Goal: Task Accomplishment & Management: Manage account settings

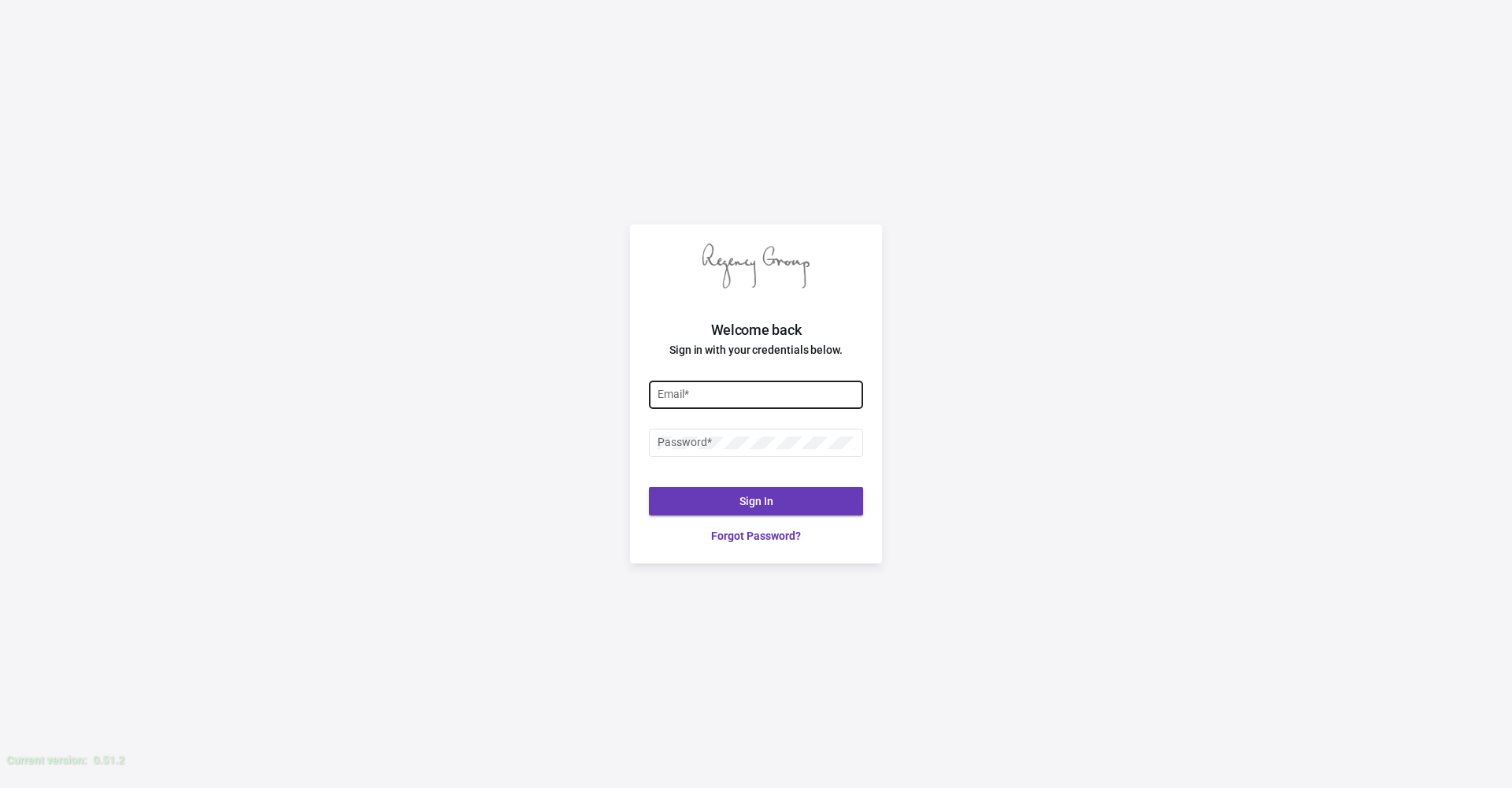
click at [777, 391] on input "Email *" at bounding box center [756, 395] width 197 height 13
type input "[PERSON_NAME][EMAIL_ADDRESS][DOMAIN_NAME]"
click at [793, 501] on button "Sign In" at bounding box center [756, 501] width 214 height 28
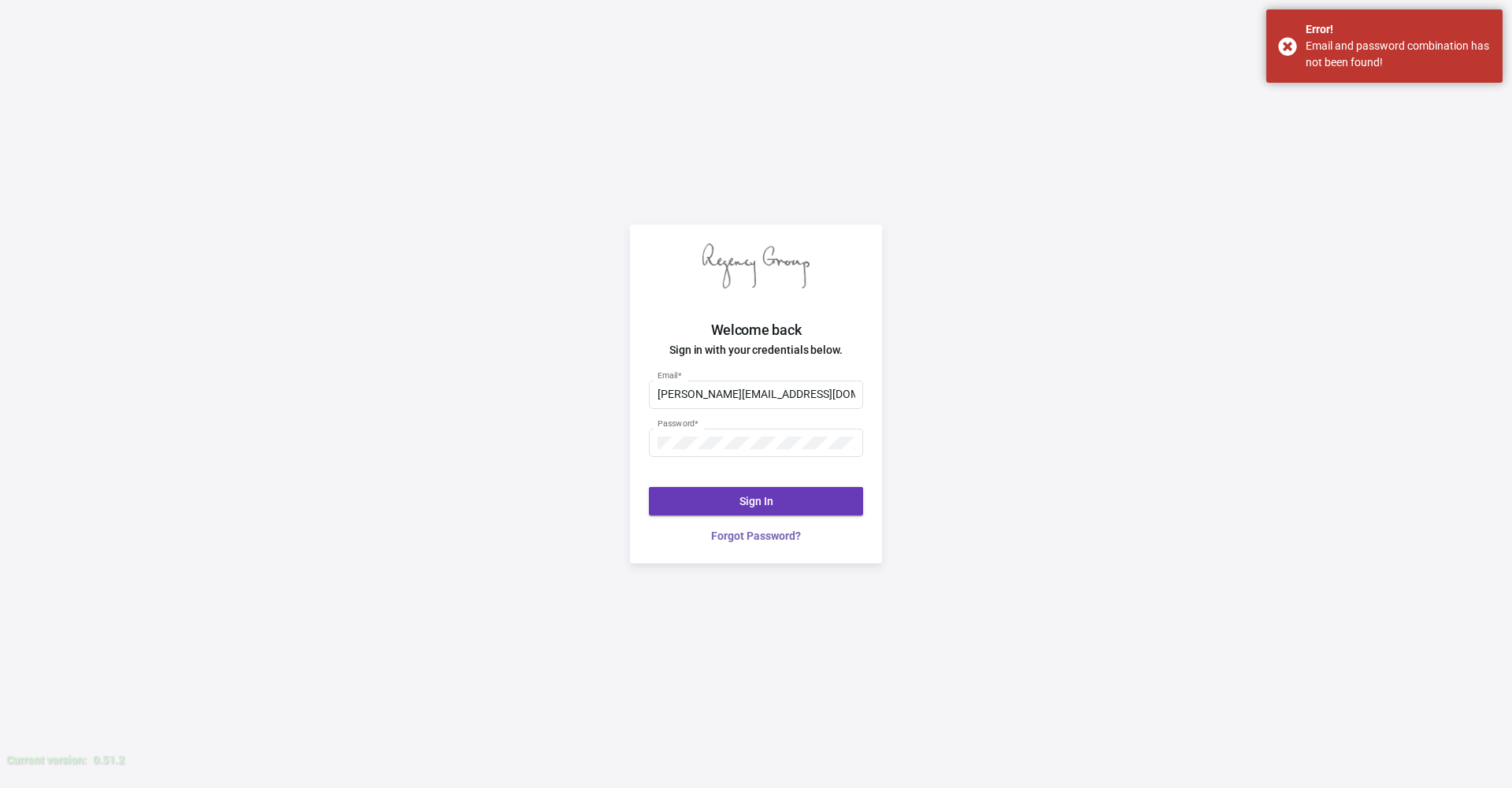
click at [770, 540] on link "Forgot Password?" at bounding box center [756, 536] width 214 height 17
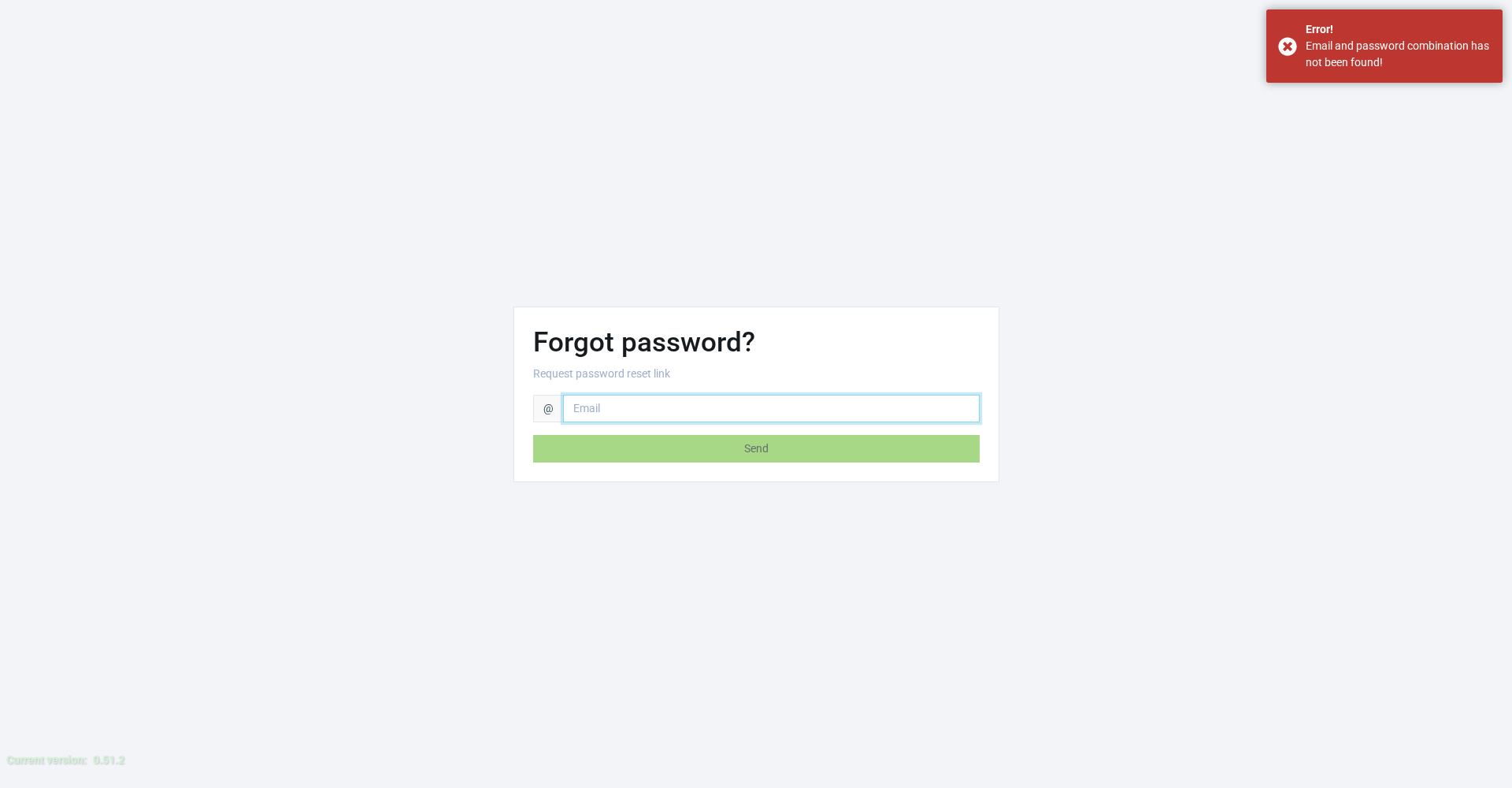
click at [722, 411] on input "email" at bounding box center [771, 409] width 417 height 28
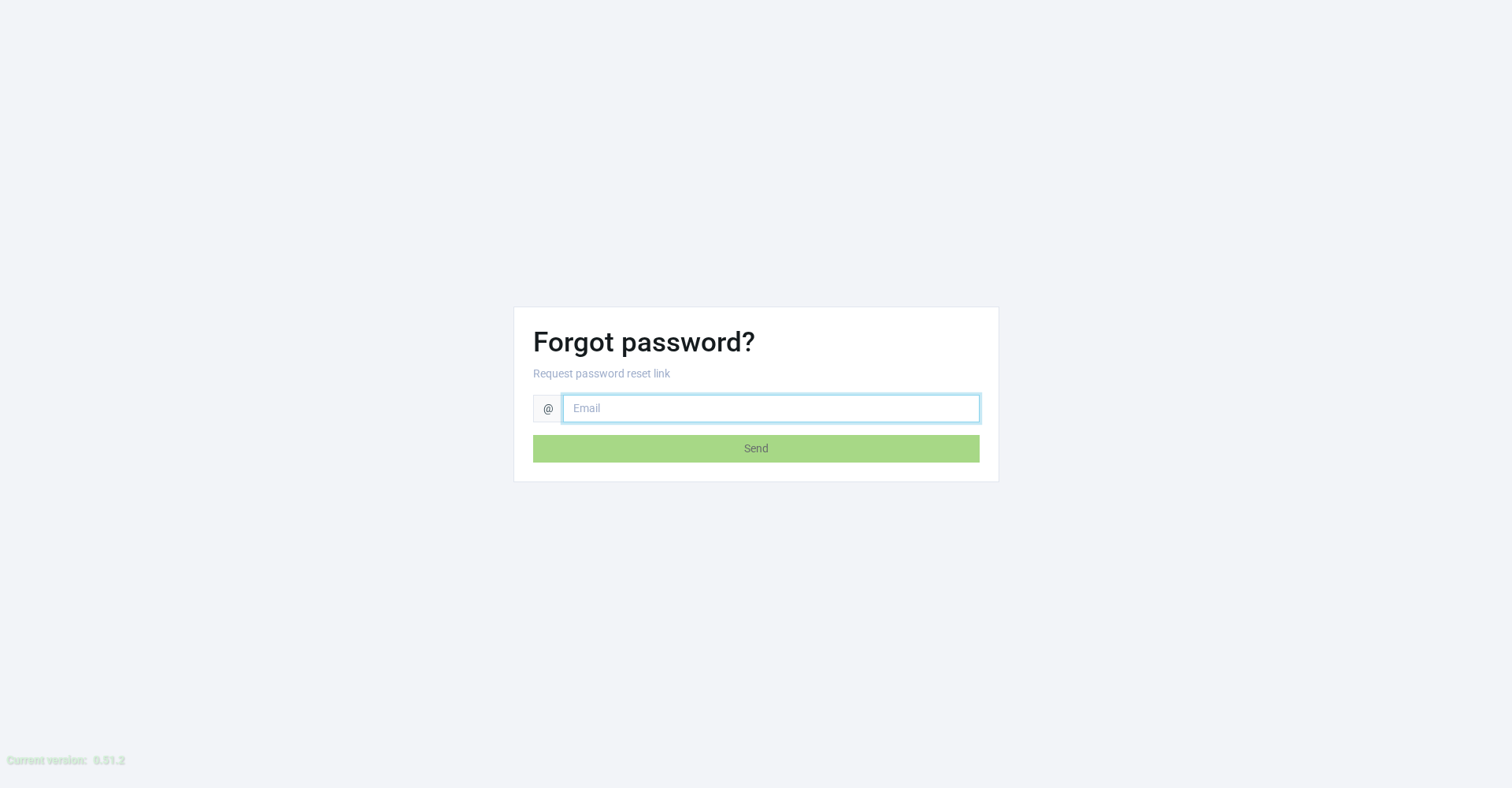
type input "[PERSON_NAME][EMAIL_ADDRESS][DOMAIN_NAME]"
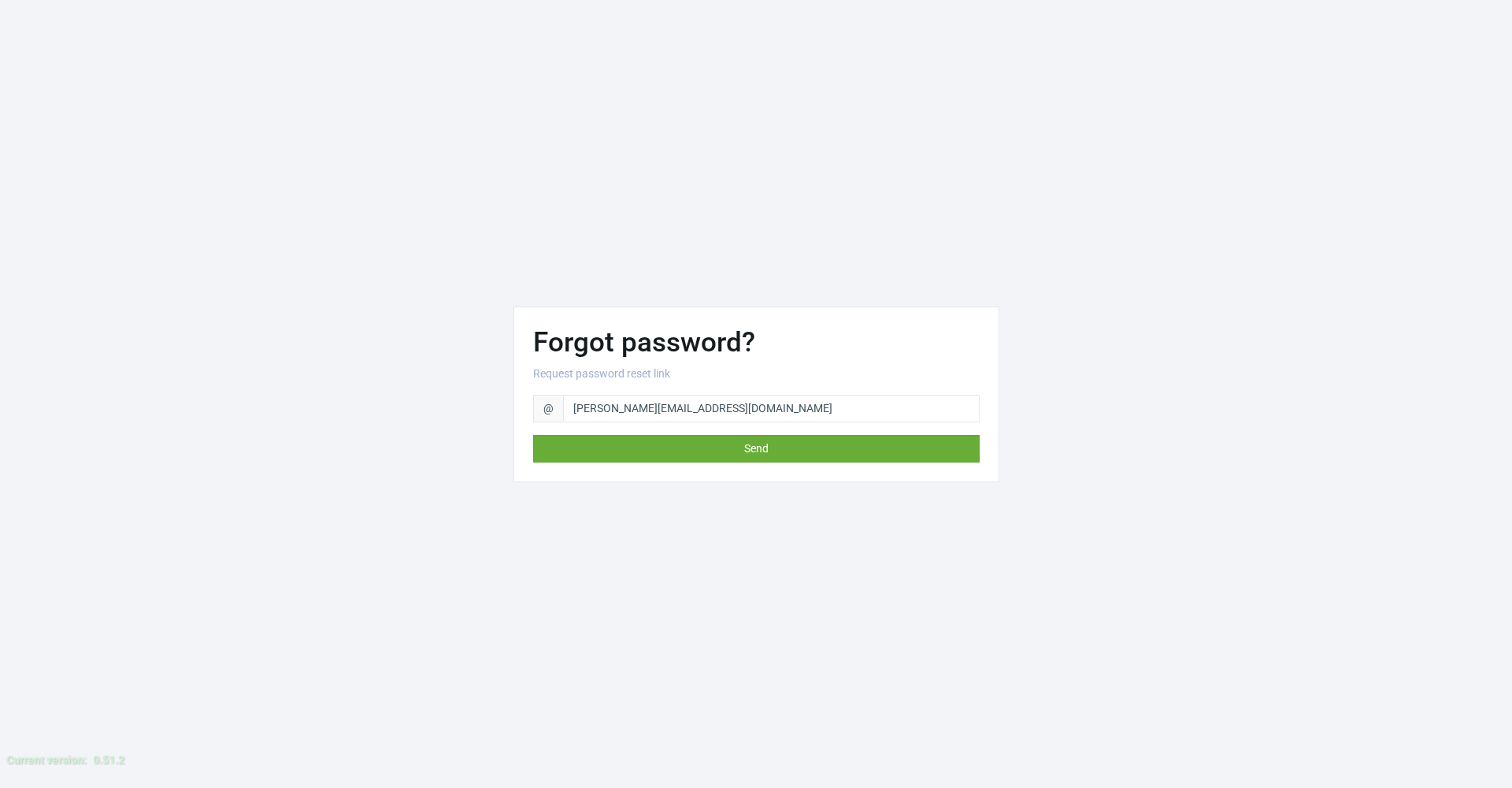
click at [688, 445] on button "Send" at bounding box center [756, 449] width 446 height 28
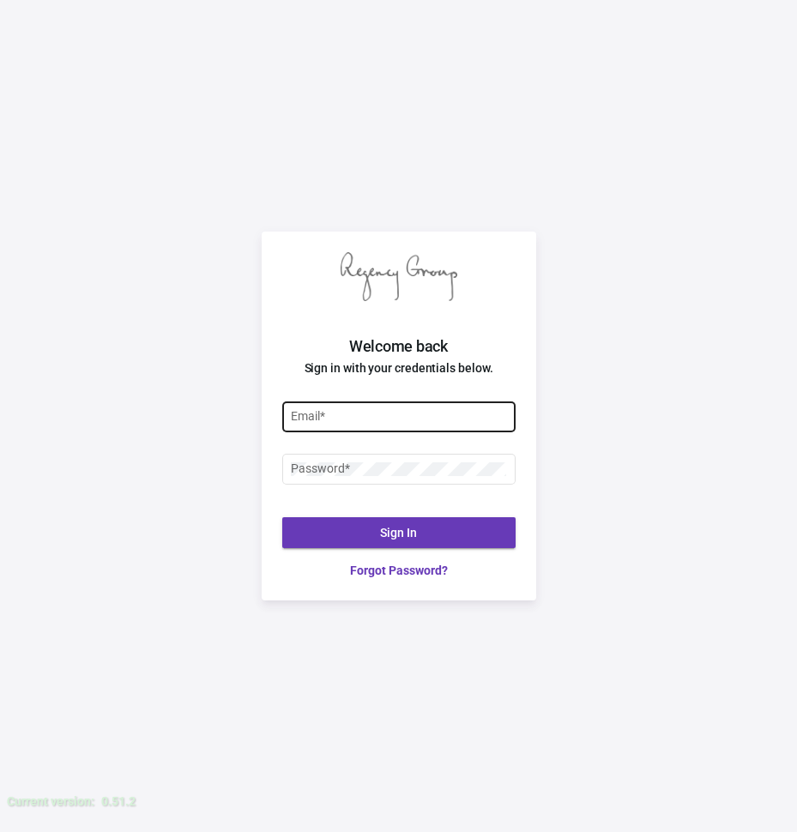
click at [358, 436] on div "Email *" at bounding box center [398, 425] width 233 height 46
click at [359, 425] on div "Email *" at bounding box center [398, 415] width 215 height 33
click at [425, 422] on input "Email *" at bounding box center [398, 417] width 215 height 14
type input "[PERSON_NAME][EMAIL_ADDRESS][DOMAIN_NAME]"
click at [416, 485] on div "Password *" at bounding box center [398, 477] width 233 height 46
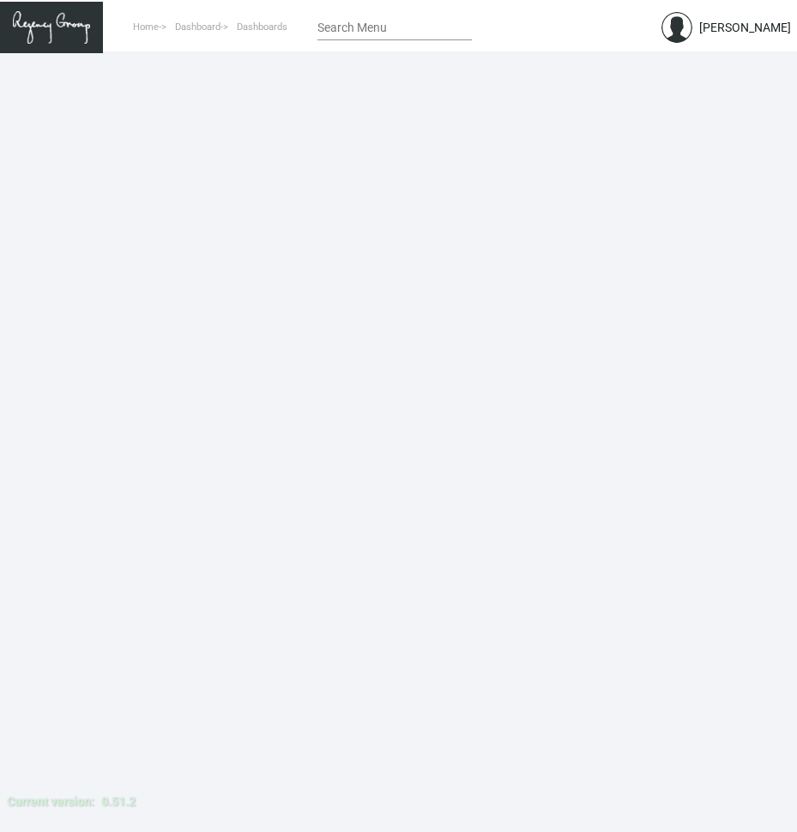
click at [423, 524] on main at bounding box center [398, 441] width 797 height 781
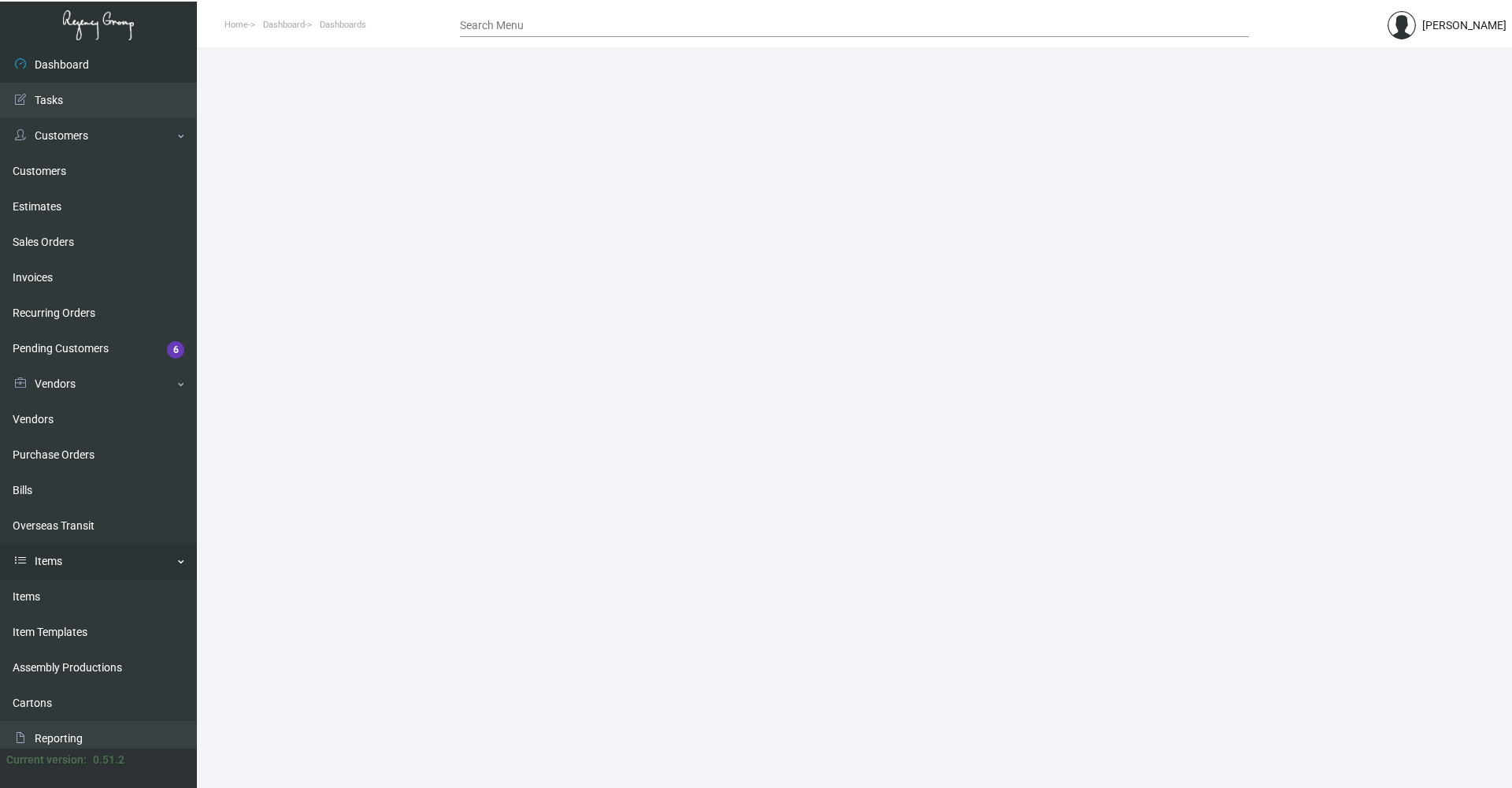
click at [41, 579] on link "Items" at bounding box center [98, 561] width 197 height 36
click at [39, 591] on link "Reporting" at bounding box center [98, 597] width 197 height 36
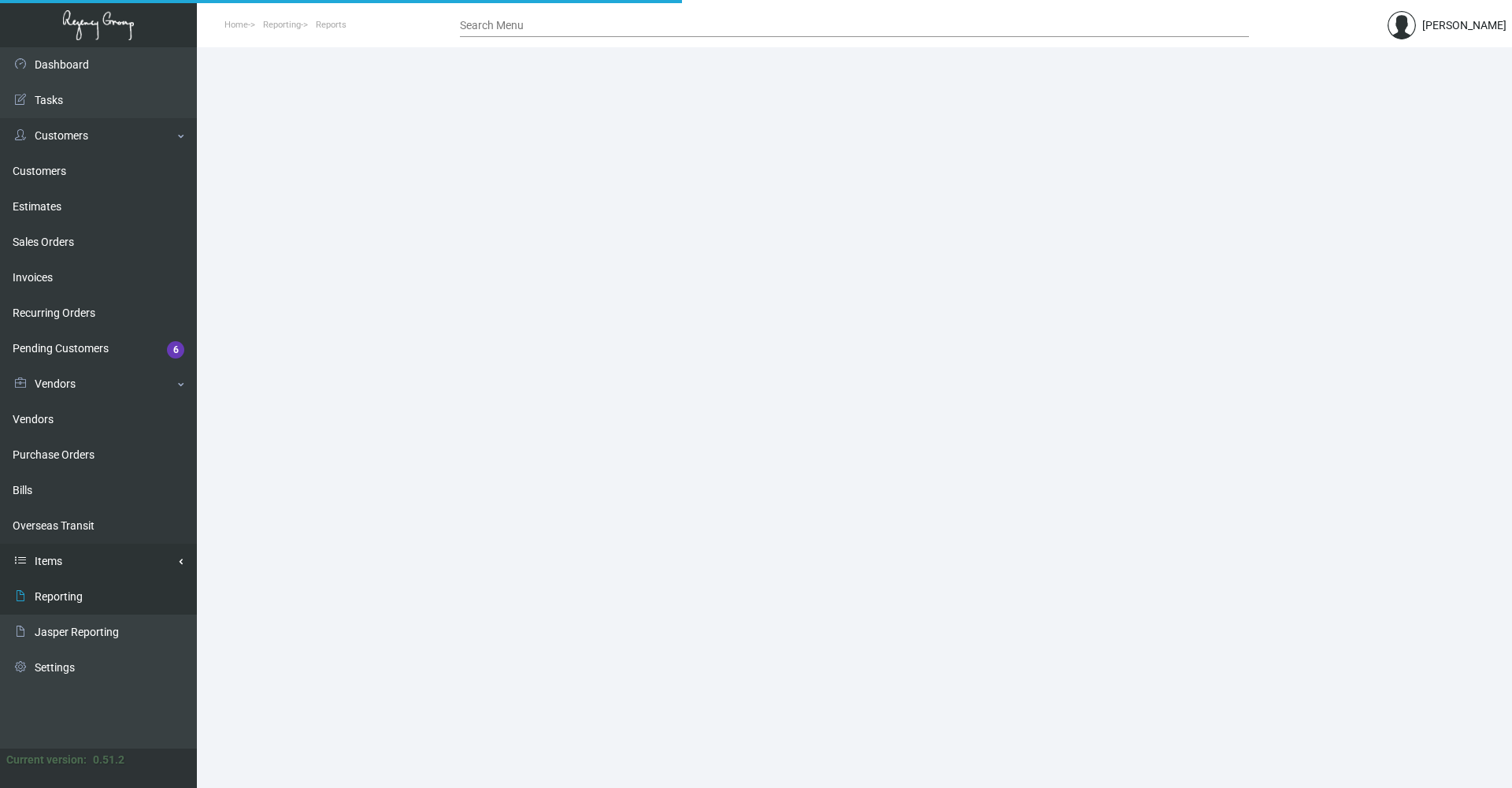
click at [57, 574] on link "Items" at bounding box center [98, 561] width 197 height 36
click at [56, 597] on link "Items" at bounding box center [98, 597] width 197 height 36
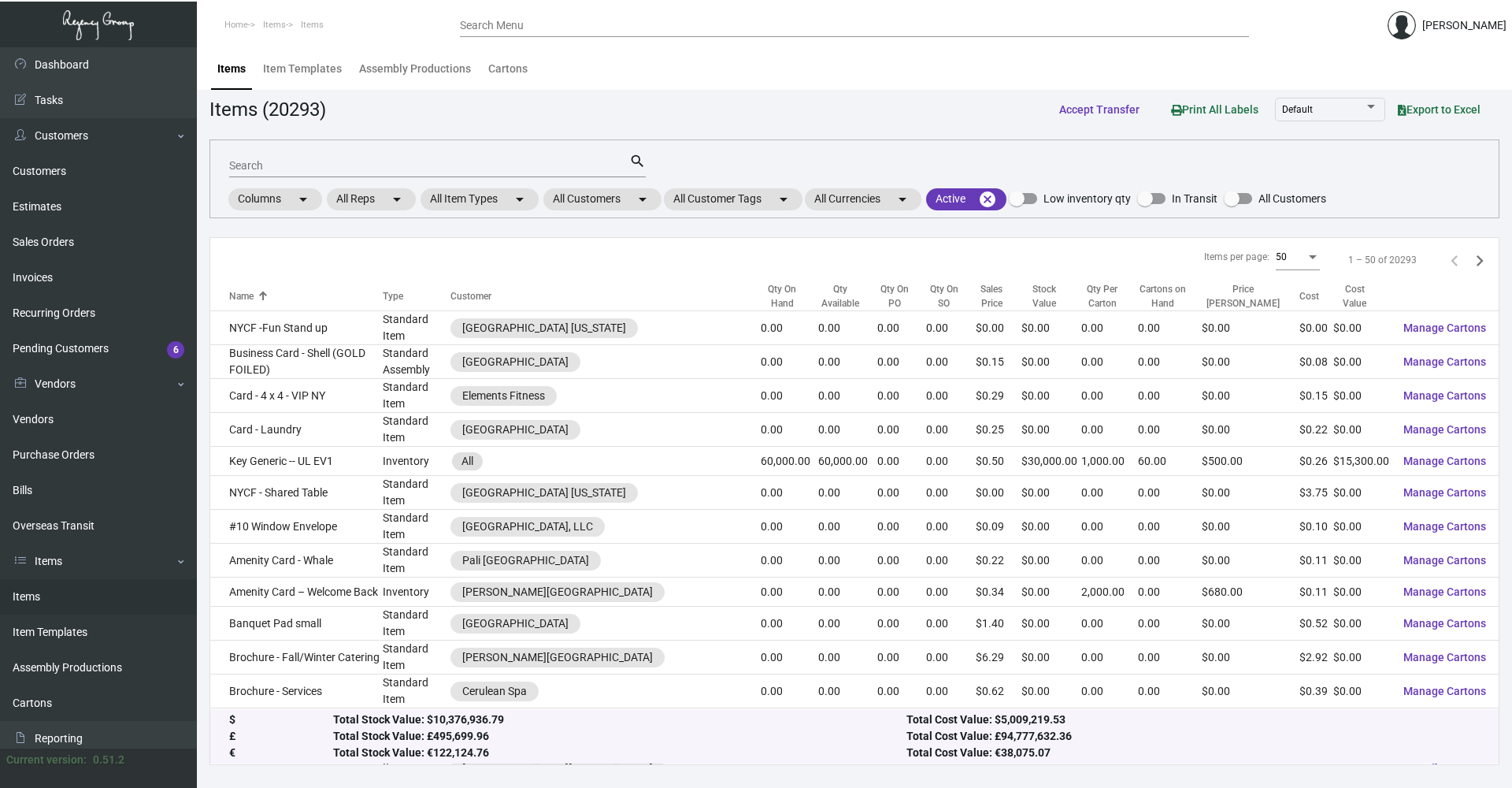
click at [633, 220] on app-items "Items (20293) Accept Transfer Print All Labels Default Export to Excel Search s…" at bounding box center [854, 430] width 1290 height 670
click at [626, 203] on mat-chip "All Customers arrow_drop_down" at bounding box center [602, 199] width 118 height 22
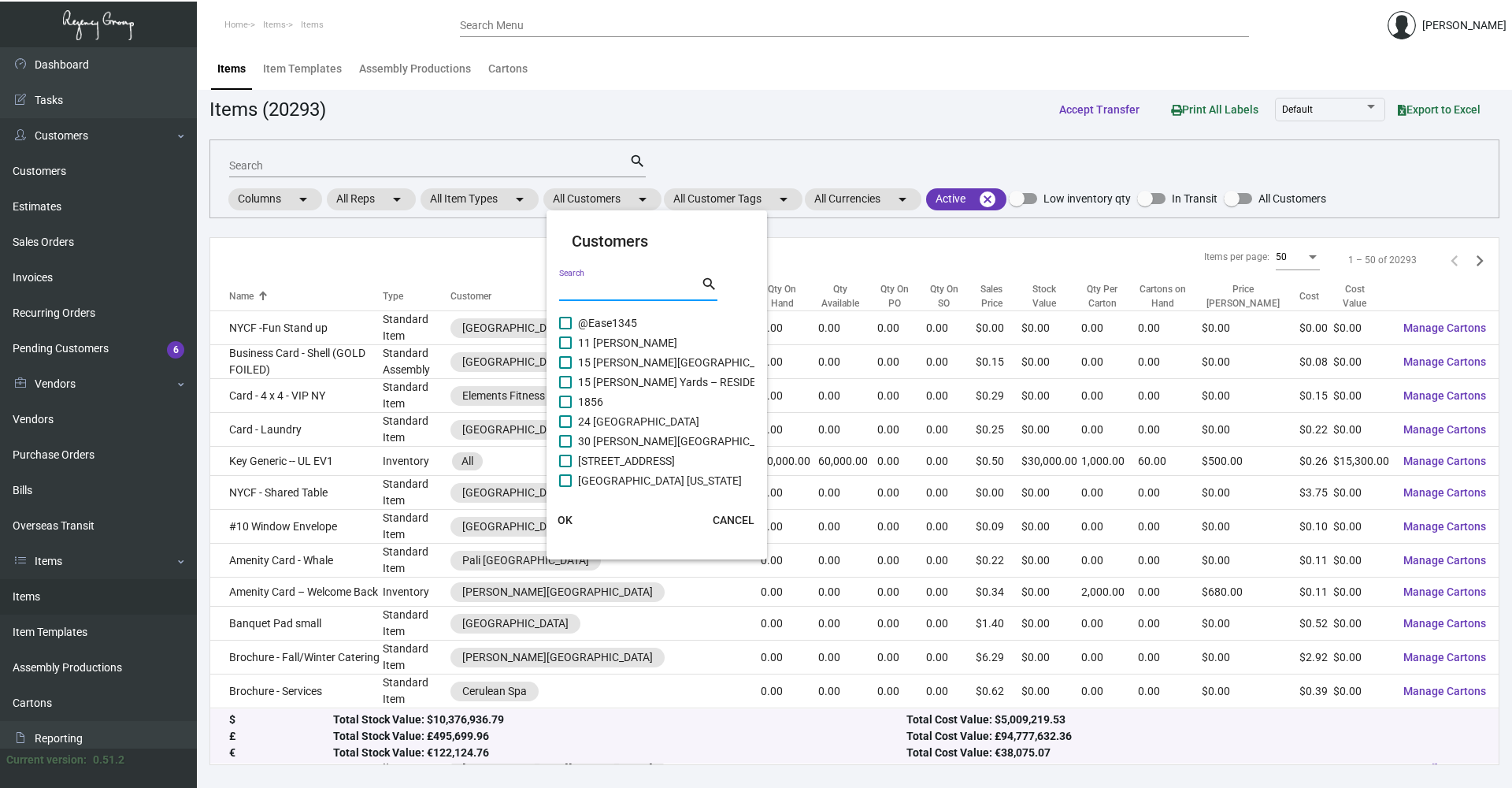
click at [622, 292] on input "Search" at bounding box center [630, 289] width 141 height 13
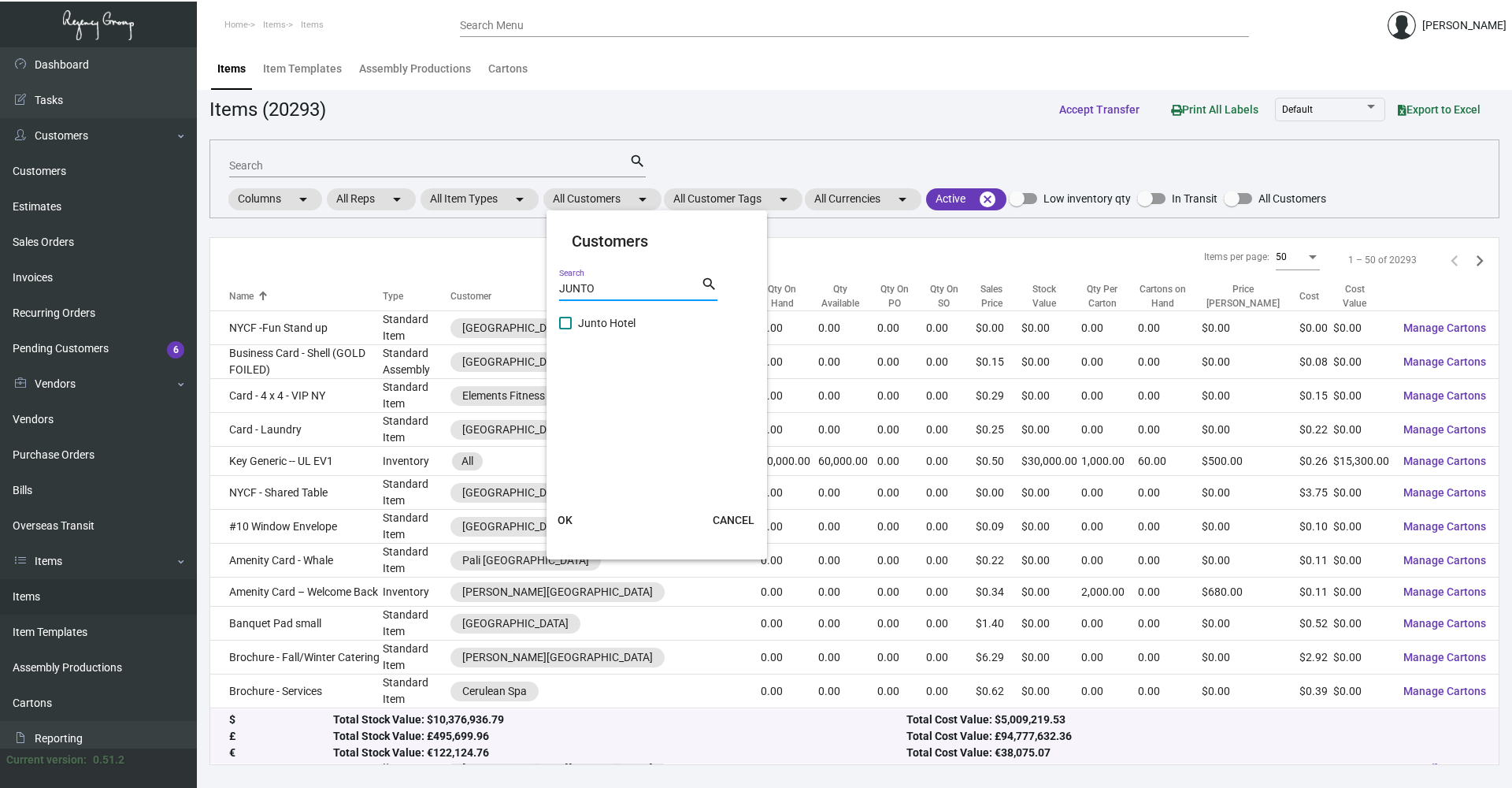
type input "JUNTO"
click at [634, 331] on span "Junto Hotel" at bounding box center [607, 322] width 58 height 19
click at [566, 331] on input "Junto Hotel" at bounding box center [565, 330] width 1 height 1
checkbox input "true"
click at [564, 516] on span "OK" at bounding box center [565, 520] width 15 height 13
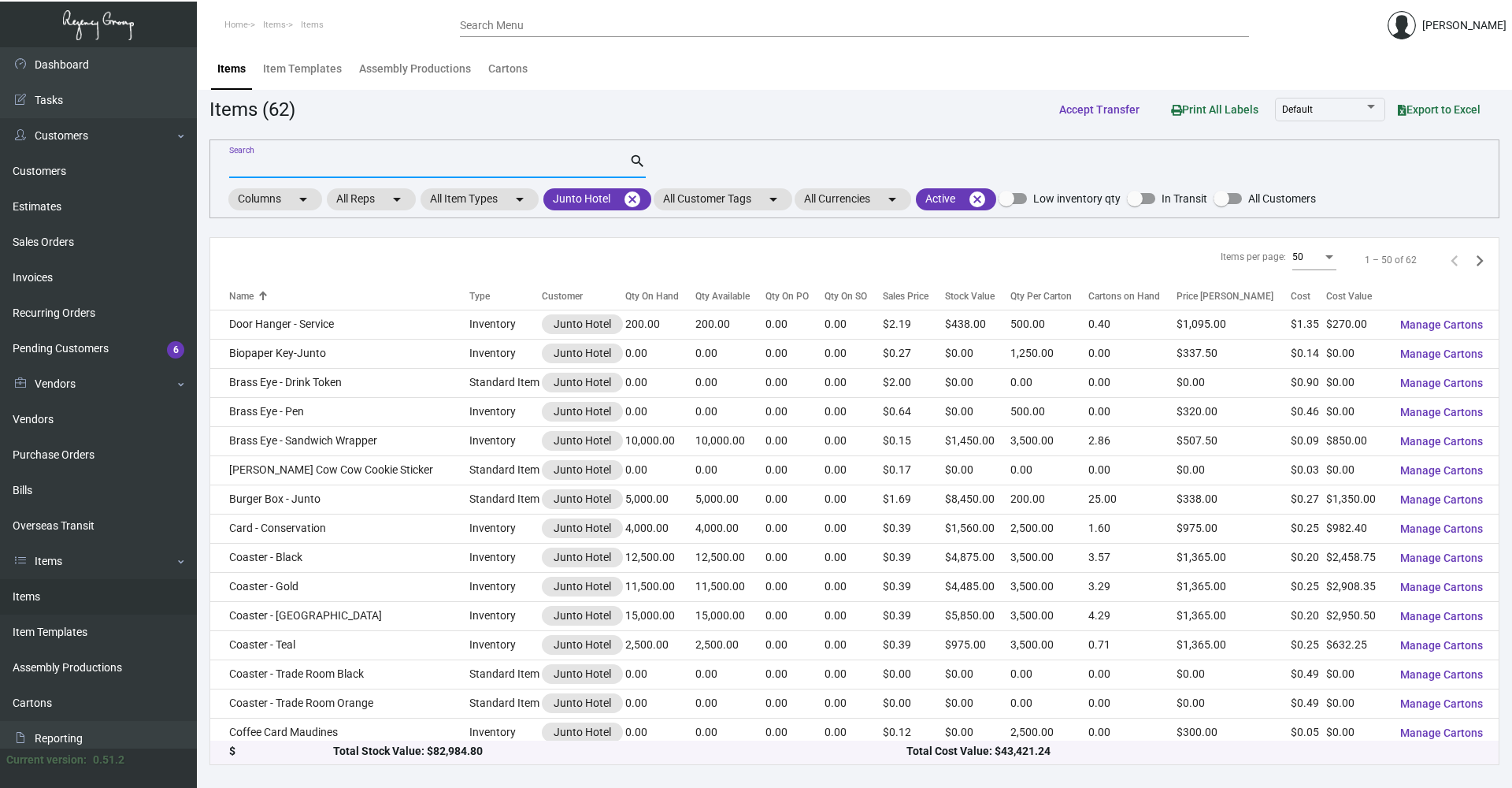
click at [346, 167] on input "Search" at bounding box center [430, 166] width 400 height 13
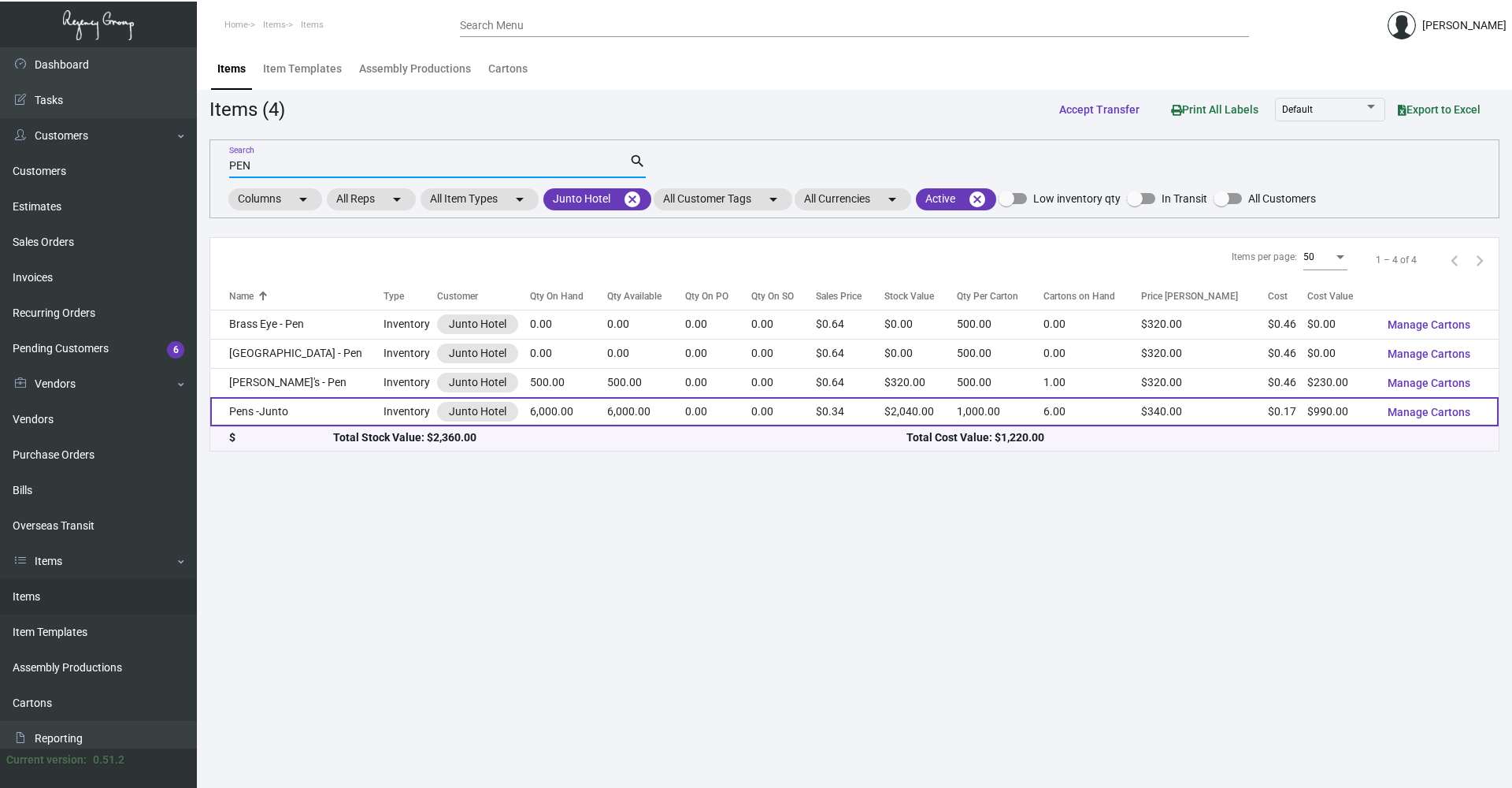
type input "PEN"
click at [271, 412] on td "Pens -Junto" at bounding box center [297, 411] width 174 height 29
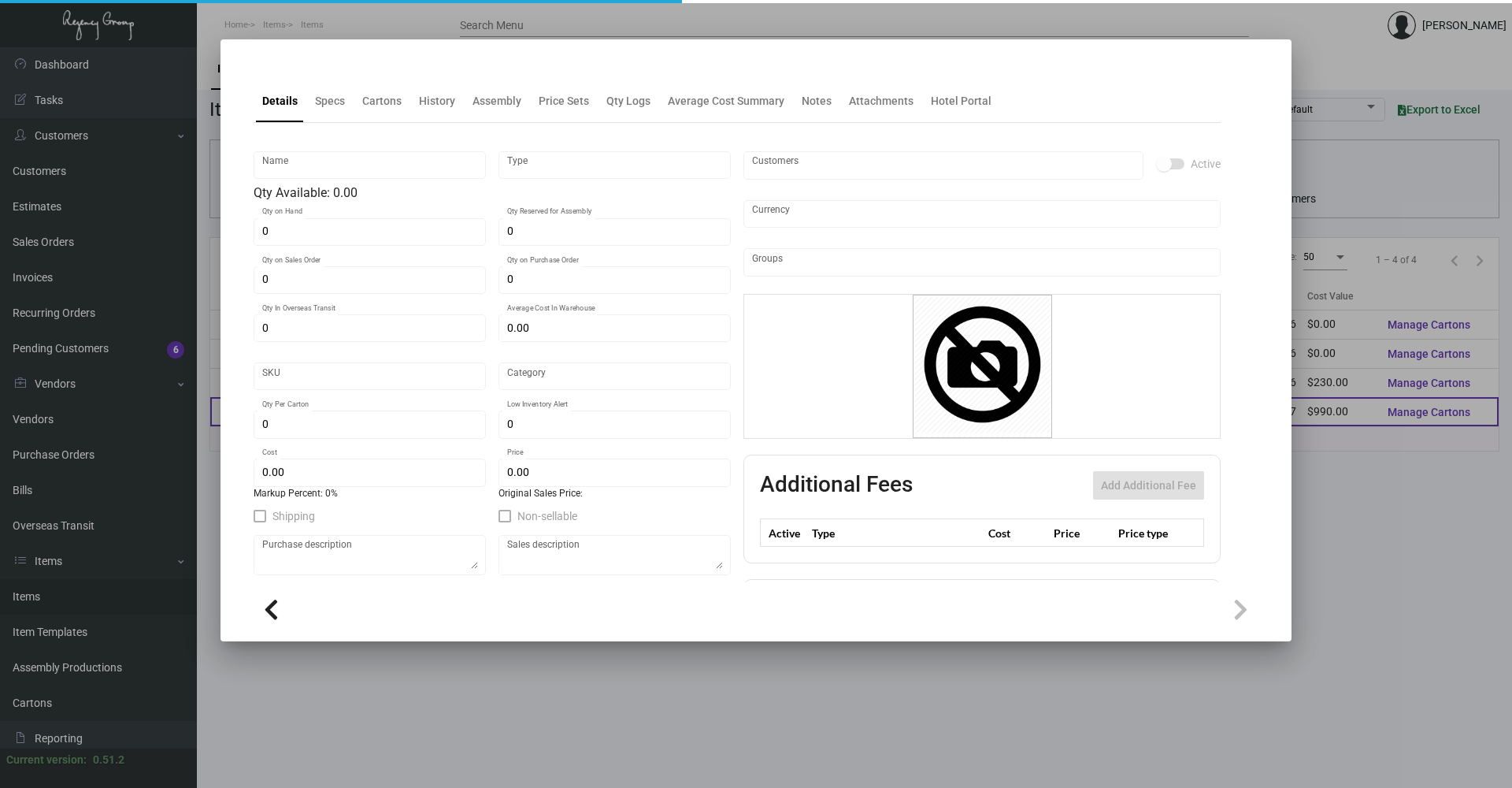
type input "Pens -Junto"
type input "Inventory"
type input "6,000"
type input "$ 0.165"
type input "2505"
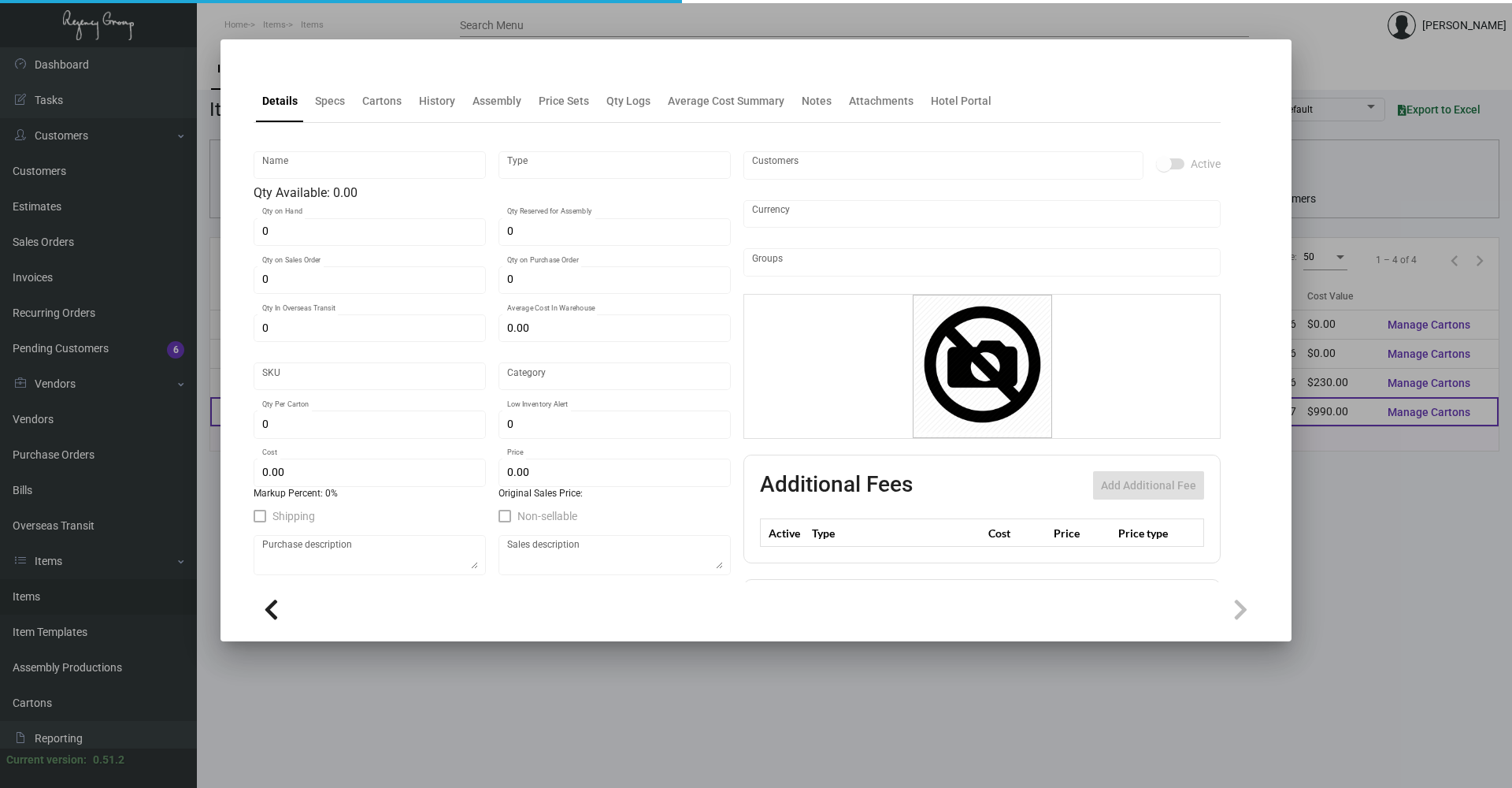
type input "Standard"
type input "1,000"
type input "$ 0.165"
type input "$ 0.34"
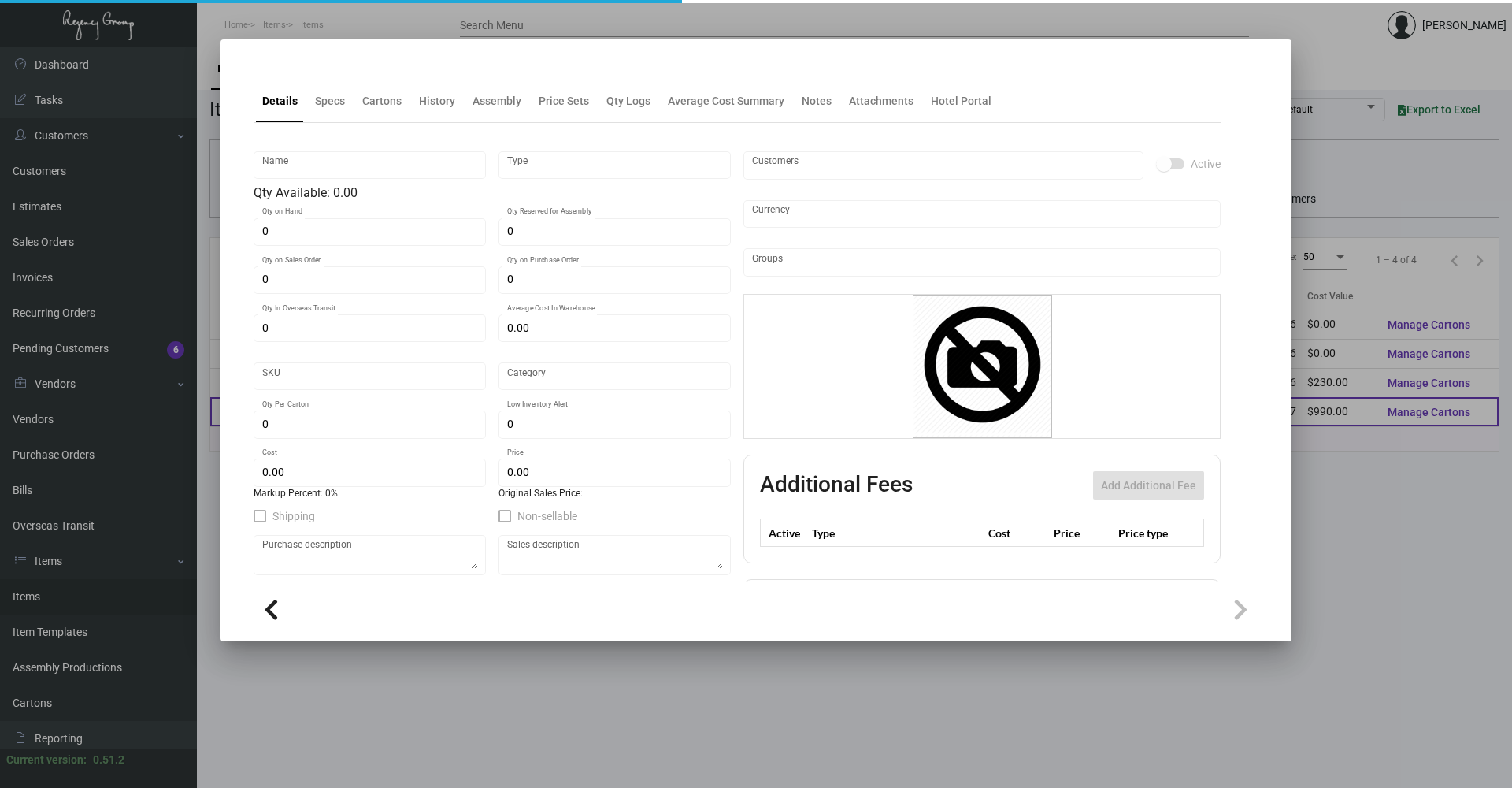
type textarea "BIC Pen: Navy color barrel click pen, gold parts and clip, one color logo decor…"
checkbox input "true"
type input "United States Dollar $"
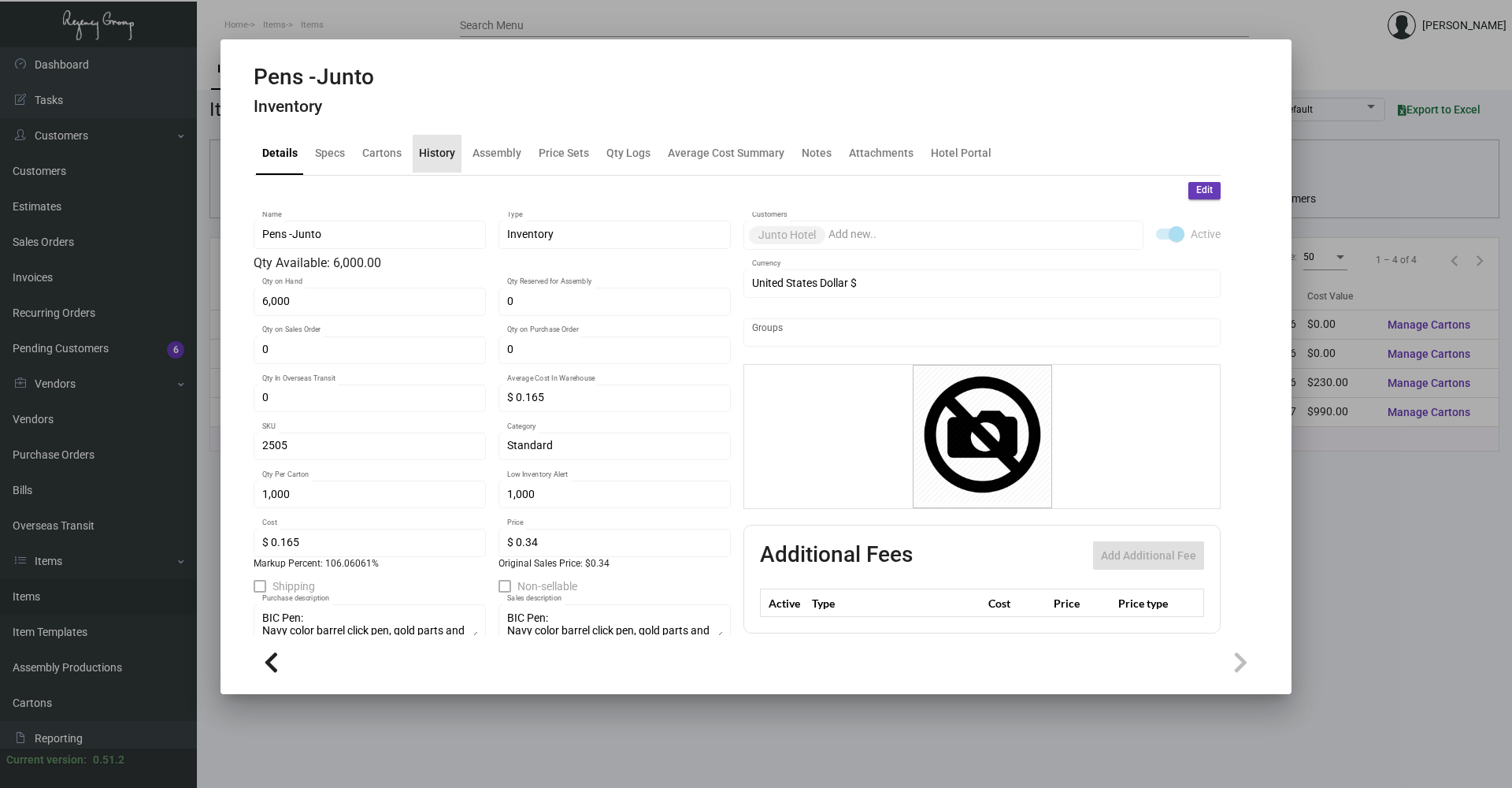
click at [425, 154] on div "History" at bounding box center [436, 153] width 36 height 17
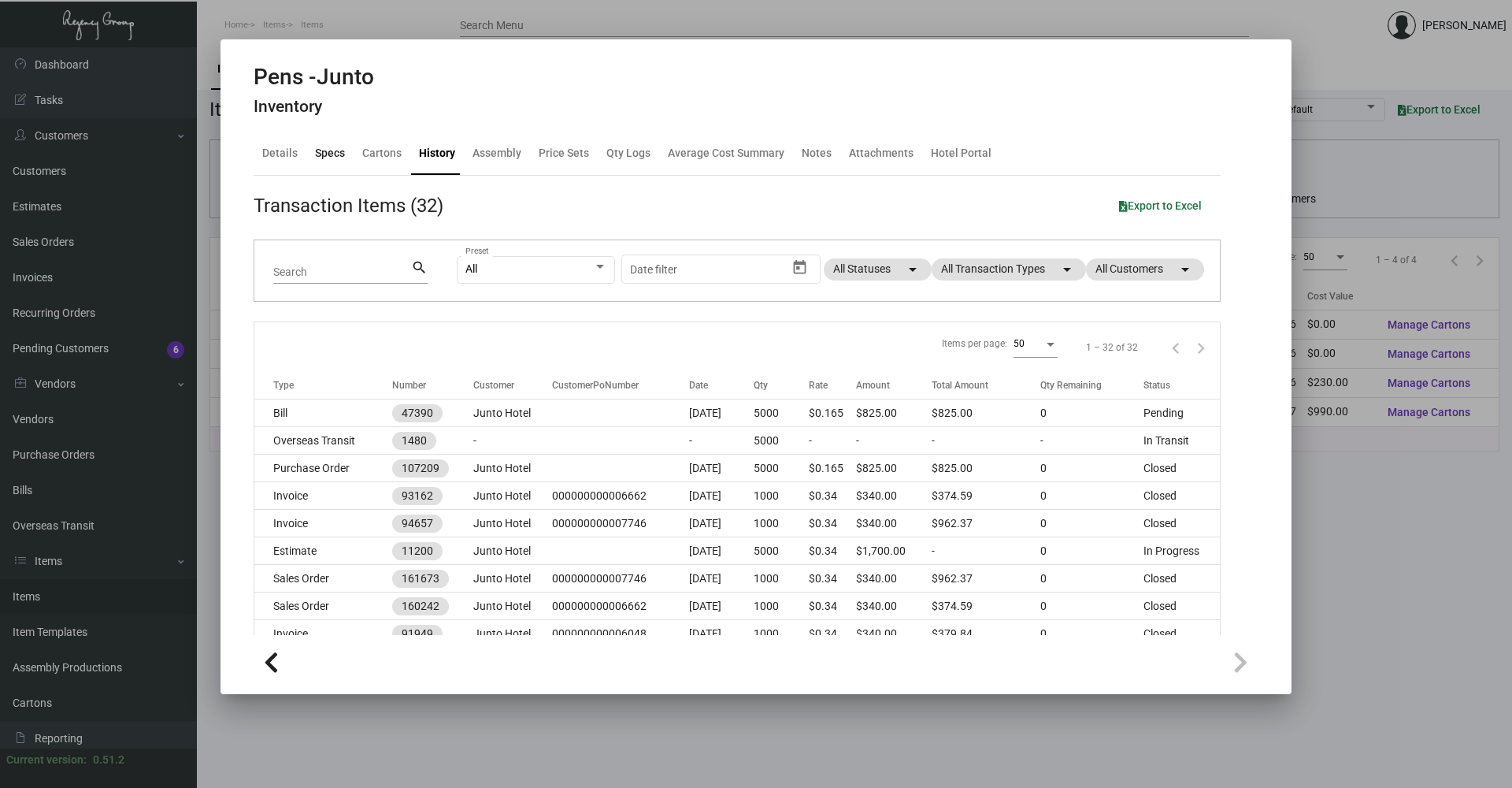
click at [330, 168] on div "Specs" at bounding box center [330, 153] width 42 height 38
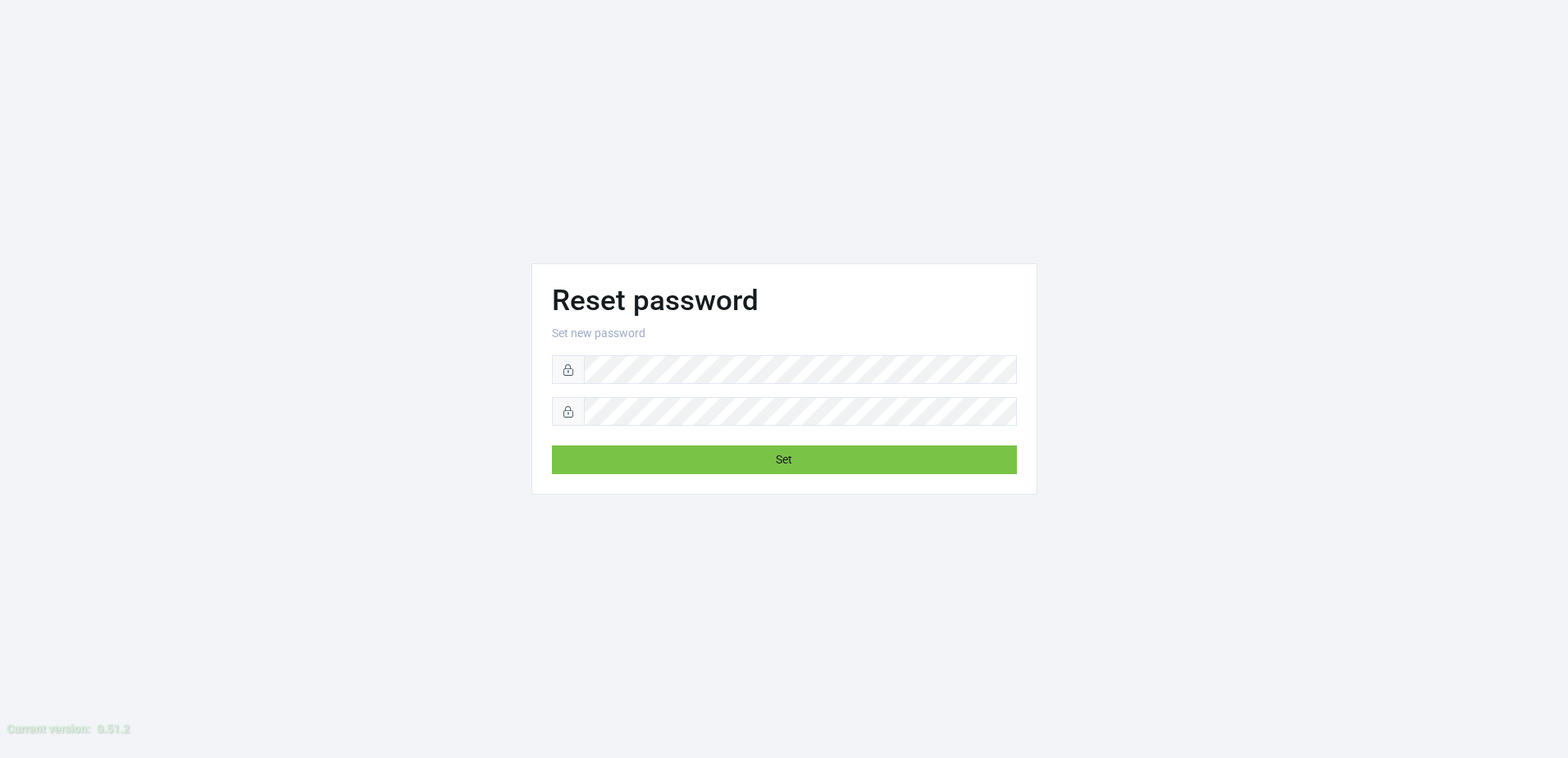
click at [1156, 485] on div "Reset password Set new password Set" at bounding box center [784, 379] width 1140 height 231
click at [874, 448] on button "Set" at bounding box center [784, 460] width 464 height 29
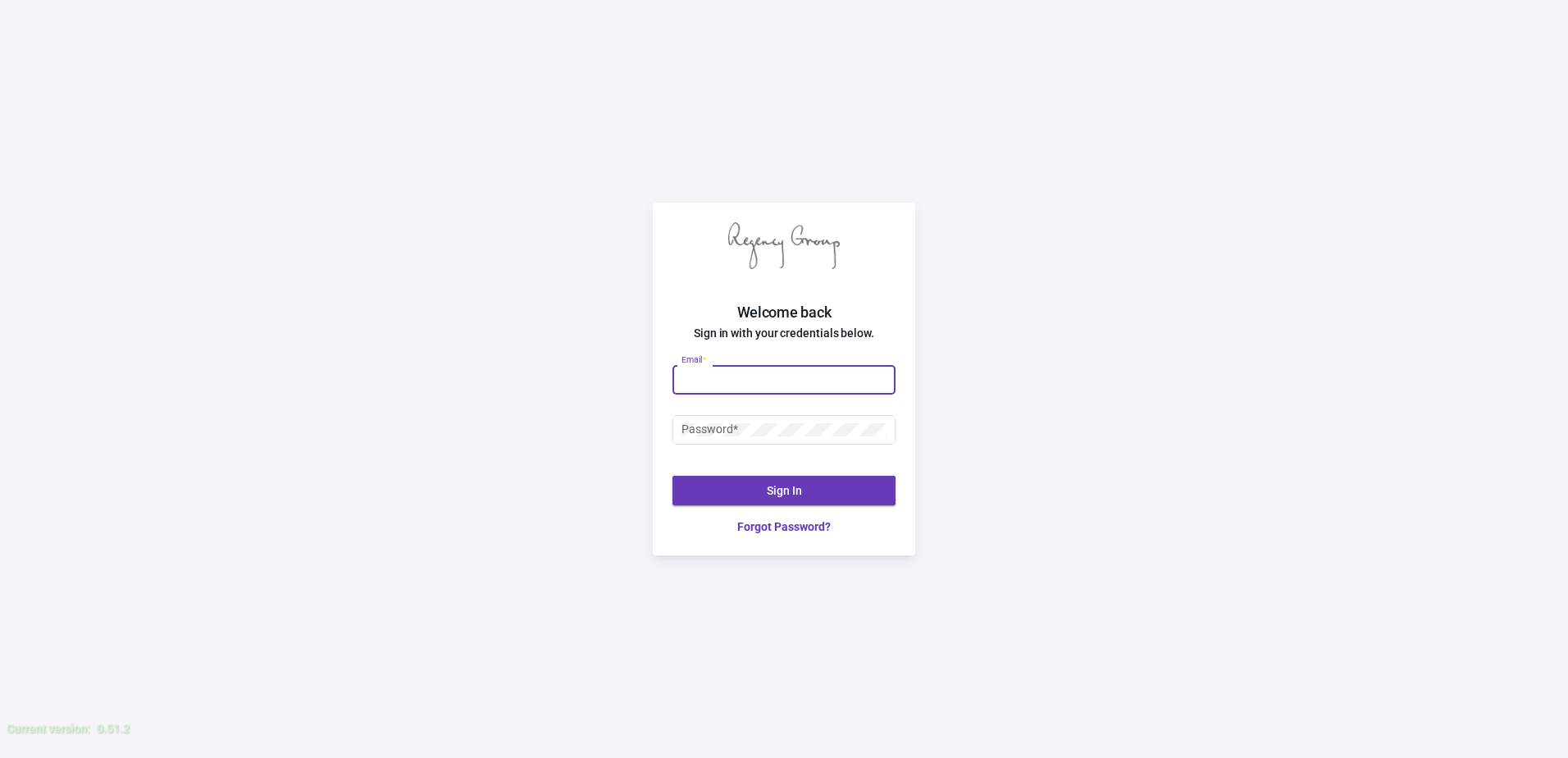
click at [773, 373] on input "Email *" at bounding box center [784, 379] width 205 height 13
type input "[PERSON_NAME][EMAIL_ADDRESS][DOMAIN_NAME]"
click at [771, 444] on div "Password *" at bounding box center [784, 428] width 205 height 32
